Goal: Transaction & Acquisition: Book appointment/travel/reservation

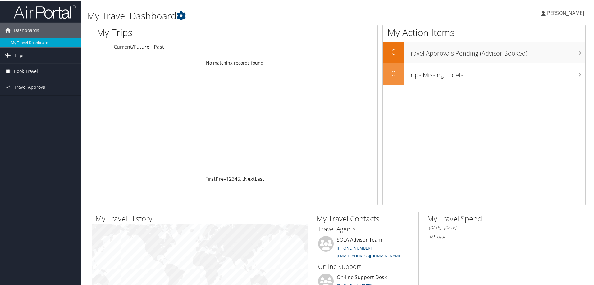
click at [16, 72] on span "Book Travel" at bounding box center [26, 71] width 24 height 16
click at [18, 92] on link "Book/Manage Online Trips" at bounding box center [40, 92] width 81 height 9
